Goal: Task Accomplishment & Management: Manage account settings

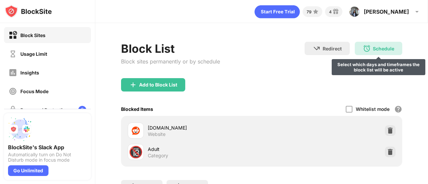
click at [372, 44] on div "Schedule Select which days and timeframes the block list will be active" at bounding box center [378, 48] width 47 height 13
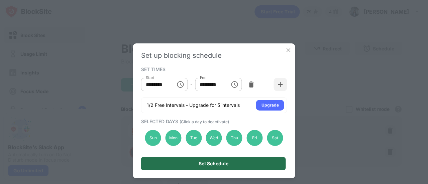
click at [209, 169] on div "Set Schedule" at bounding box center [213, 163] width 145 height 13
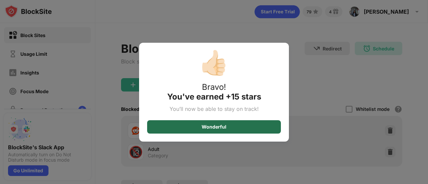
click at [261, 127] on div "Wonderful" at bounding box center [214, 126] width 134 height 13
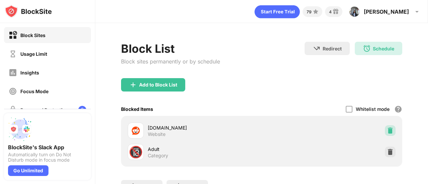
click at [387, 132] on img at bounding box center [390, 130] width 7 height 7
